Goal: Find contact information: Obtain details needed to contact an individual or organization

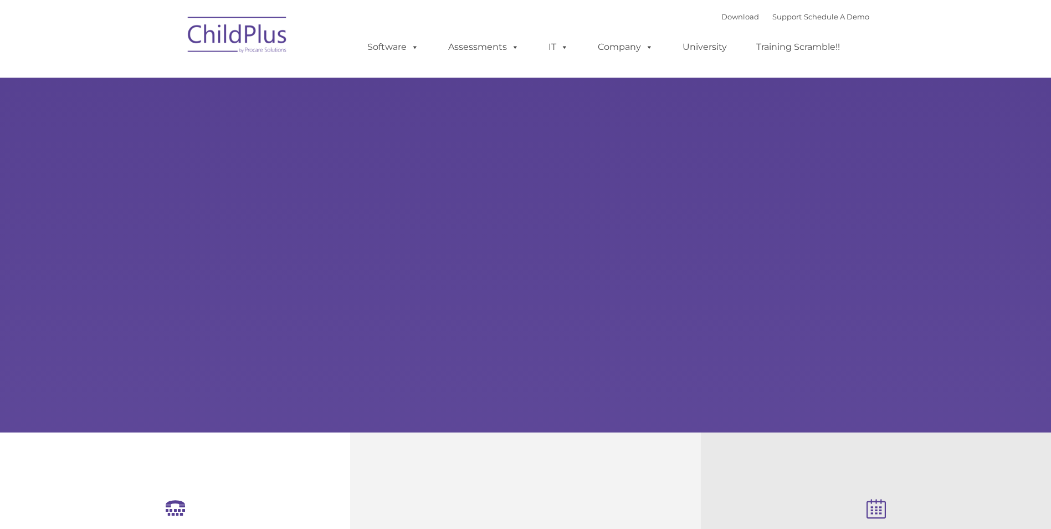
select select "MEDIUM"
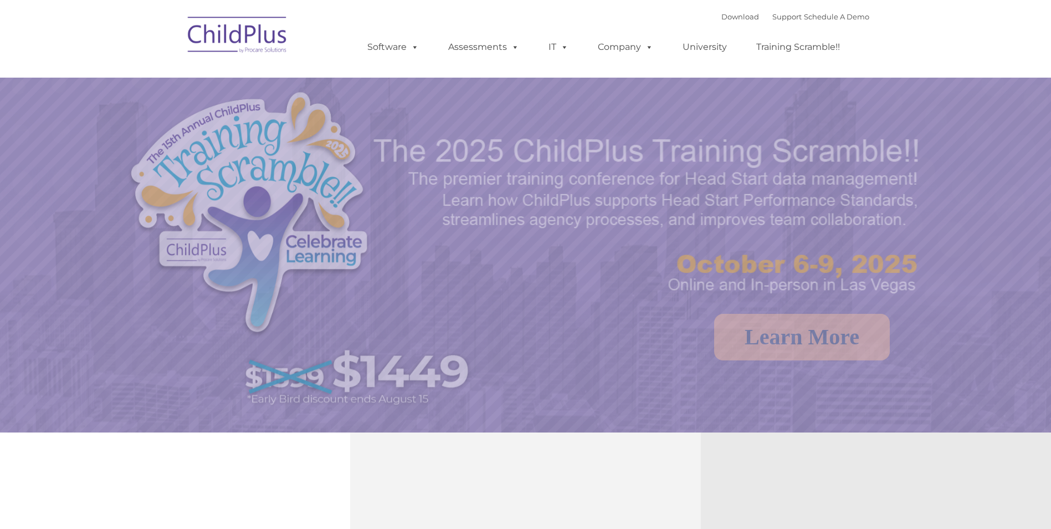
select select "MEDIUM"
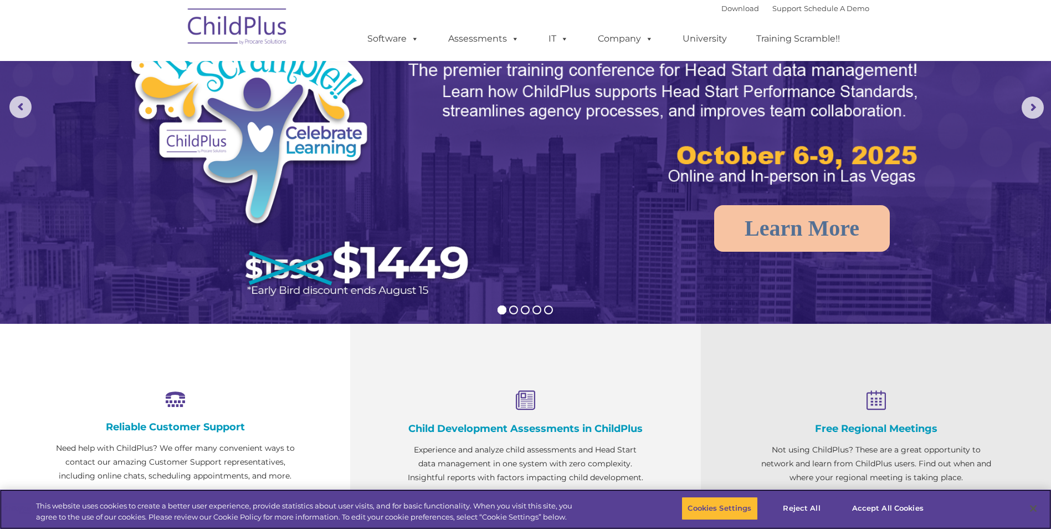
scroll to position [112, 0]
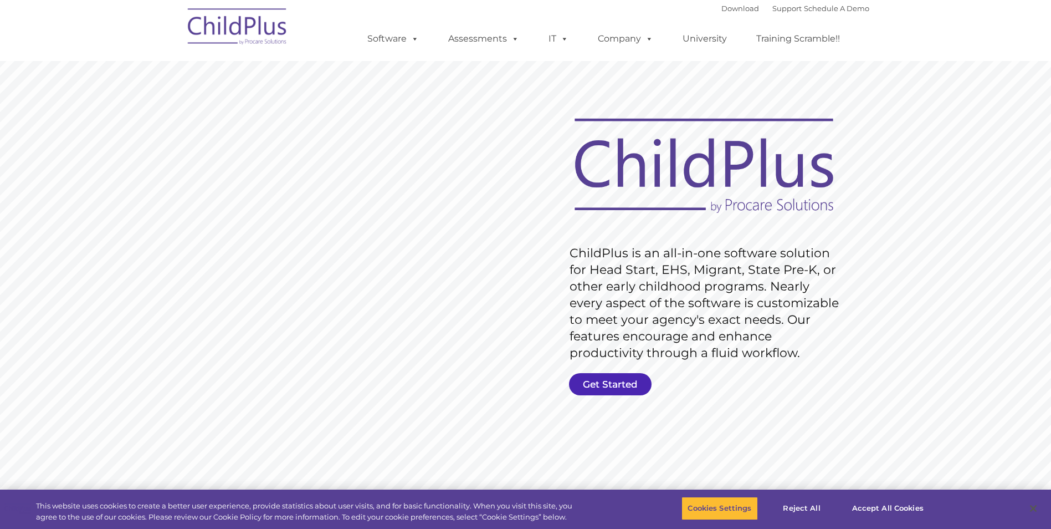
click at [611, 385] on link "Get Started" at bounding box center [610, 384] width 83 height 22
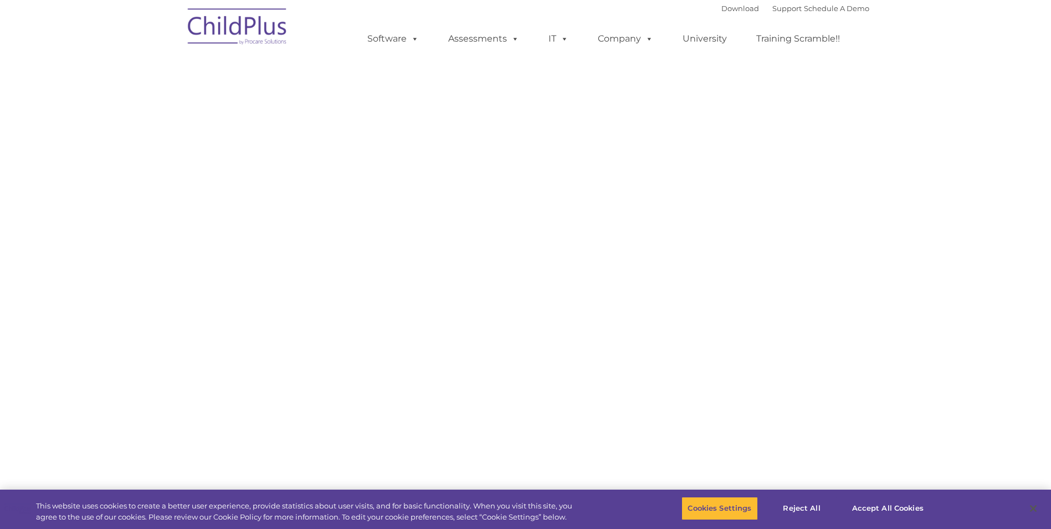
select select "MEDIUM"
